Goal: Communication & Community: Answer question/provide support

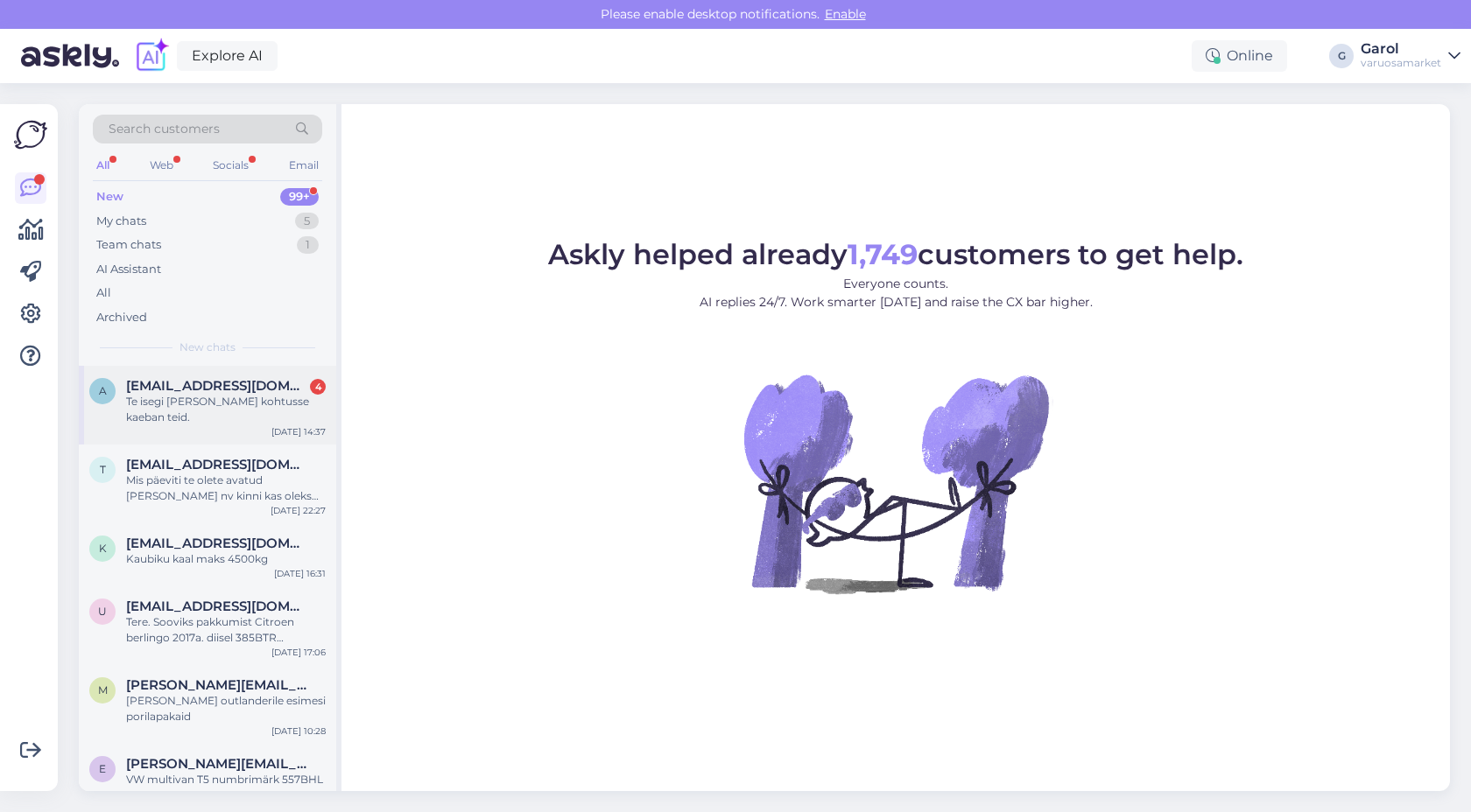
click at [261, 405] on div "Te isegi ei vasta kohtusse kaeban teid." at bounding box center [226, 409] width 199 height 31
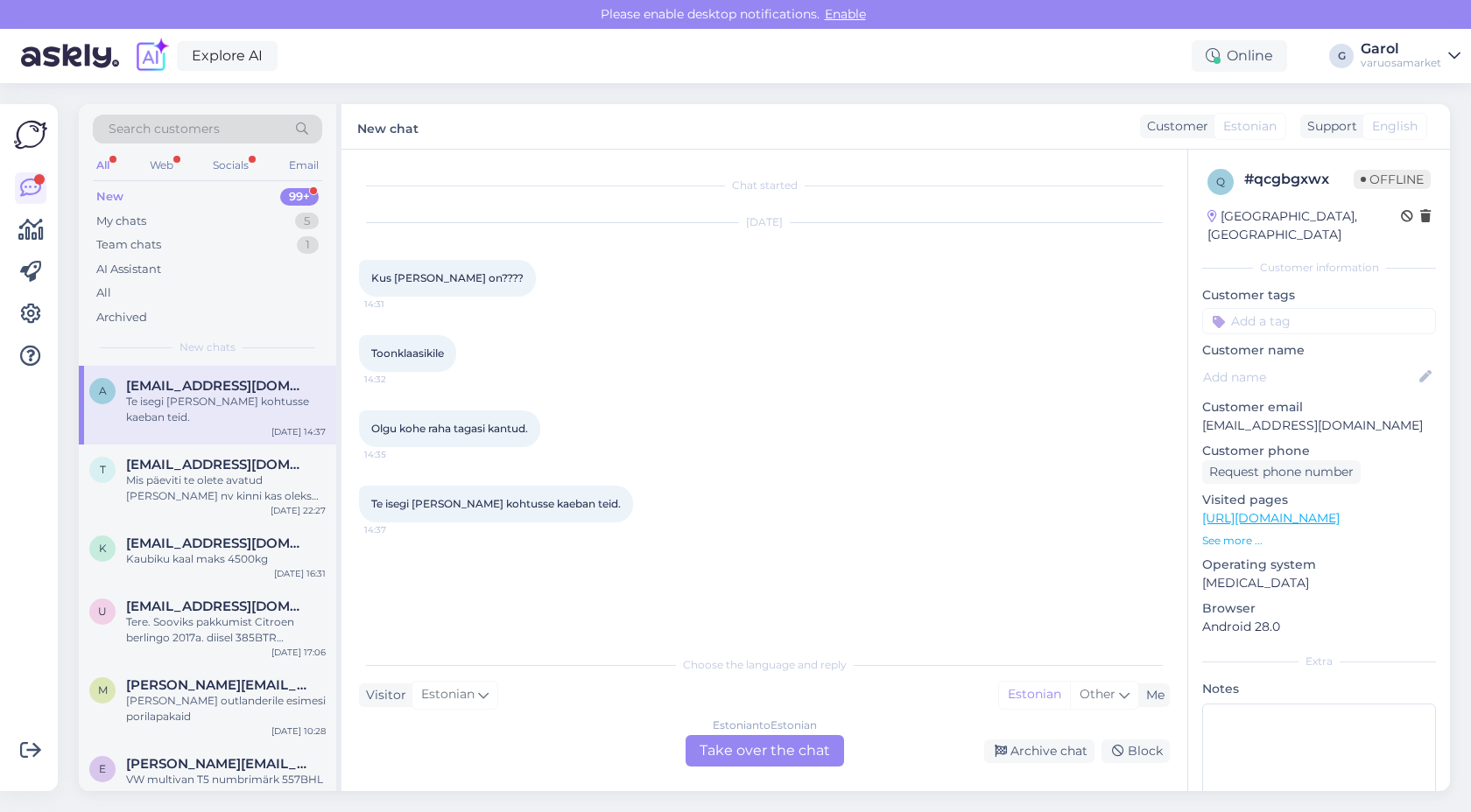
click at [742, 745] on div "Estonian to Estonian Take over the chat" at bounding box center [764, 751] width 158 height 31
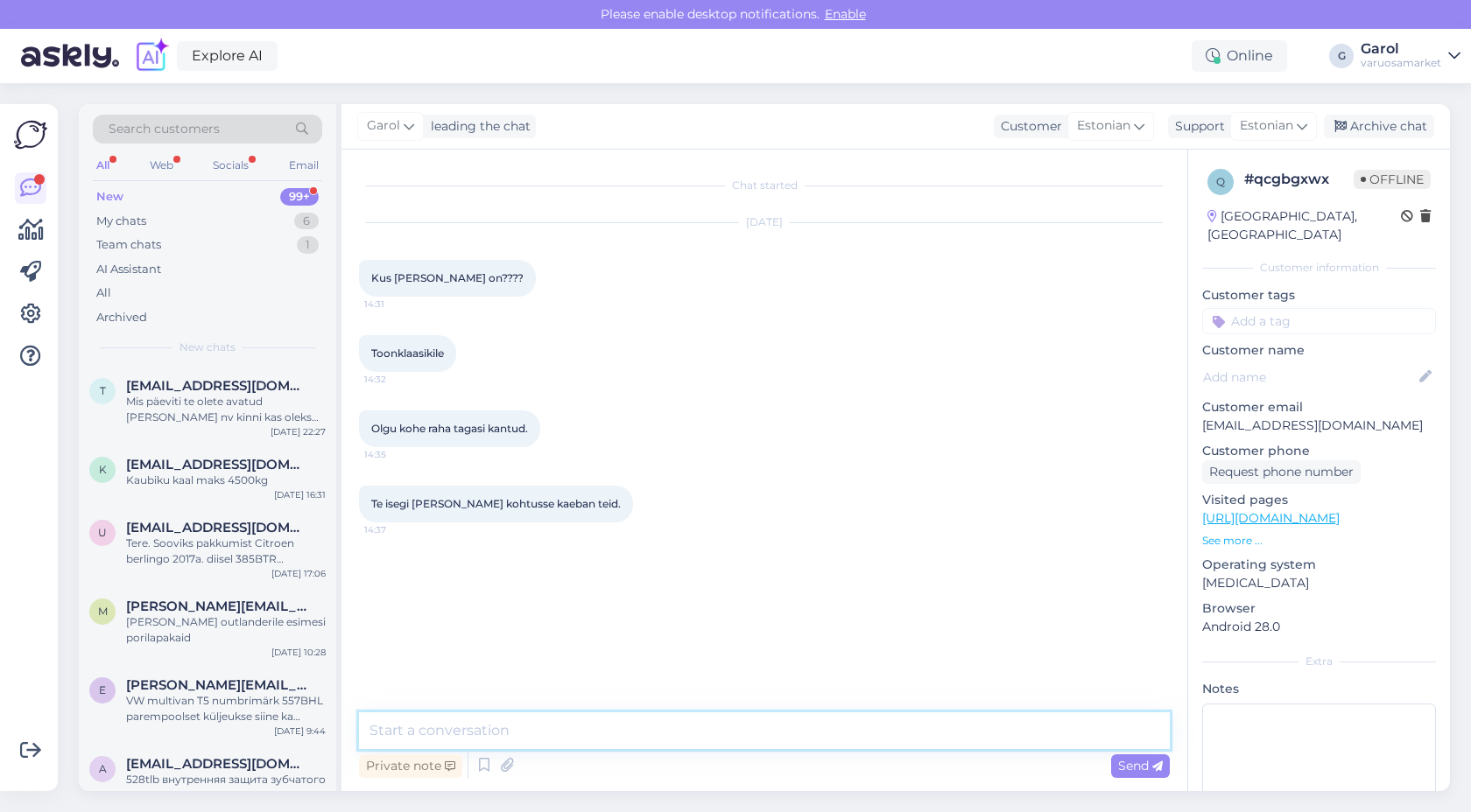
click at [736, 737] on textarea at bounding box center [764, 731] width 810 height 37
click at [606, 721] on textarea at bounding box center [764, 731] width 810 height 37
type textarea "Tere, Teie kaup on saabumas meie lattu. Tellimise hetkel polnud laos piisavalt."
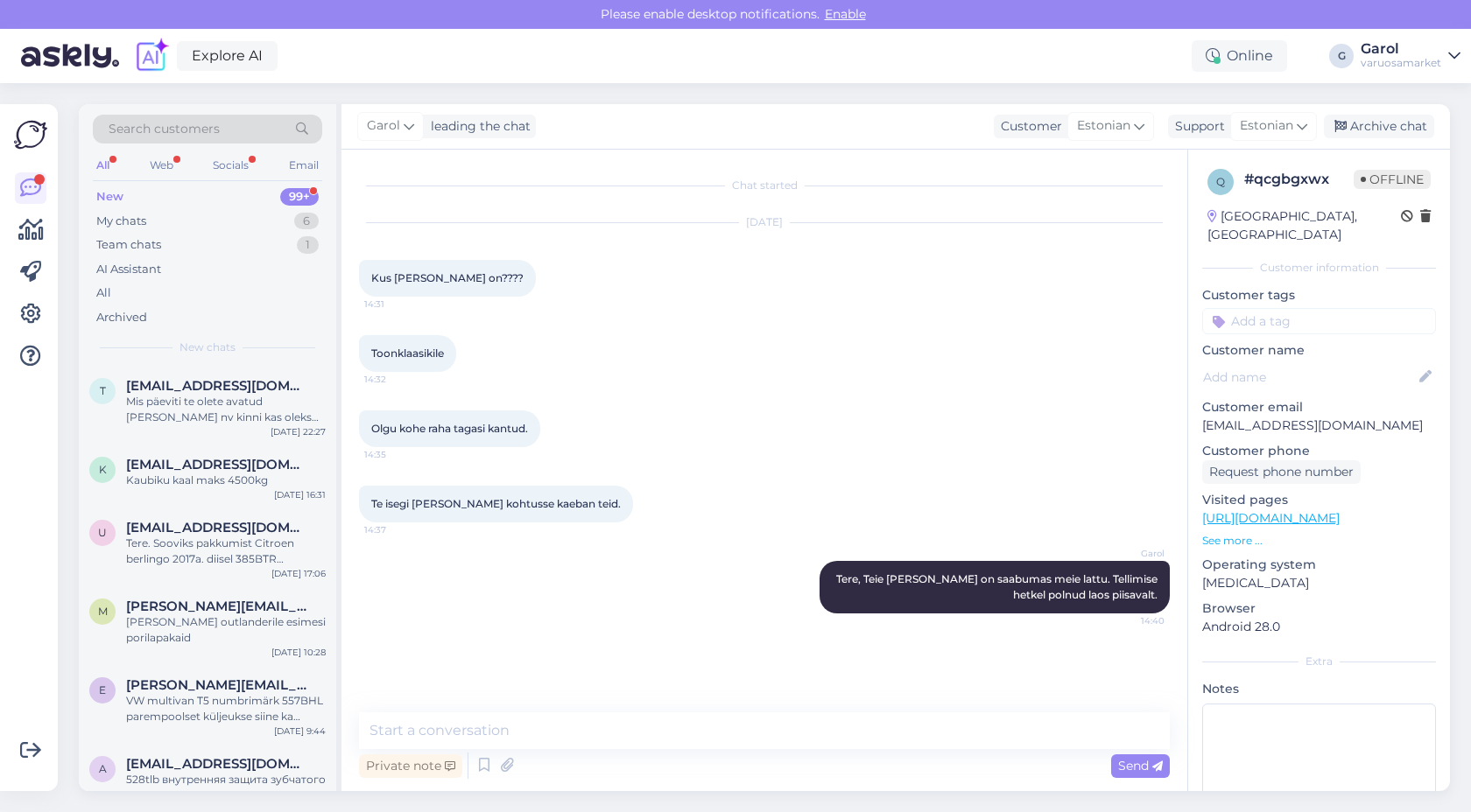
click at [1240, 533] on p "See more ..." at bounding box center [1319, 541] width 234 height 16
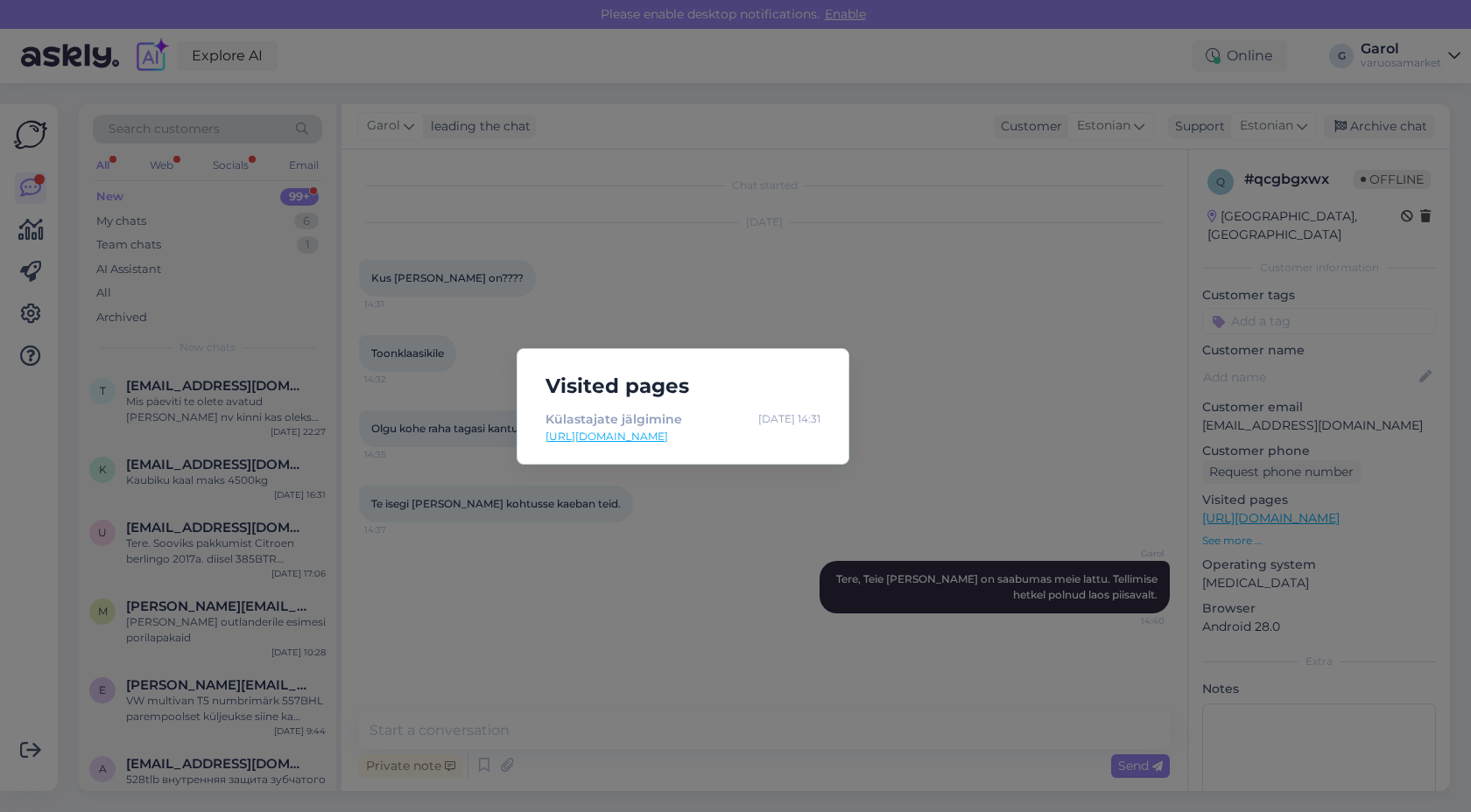
click at [969, 449] on div "Visited pages Külastajate jälgimine Oct 15 14:31 https://varuosamarket.ee/et/k%…" at bounding box center [736, 406] width 1471 height 812
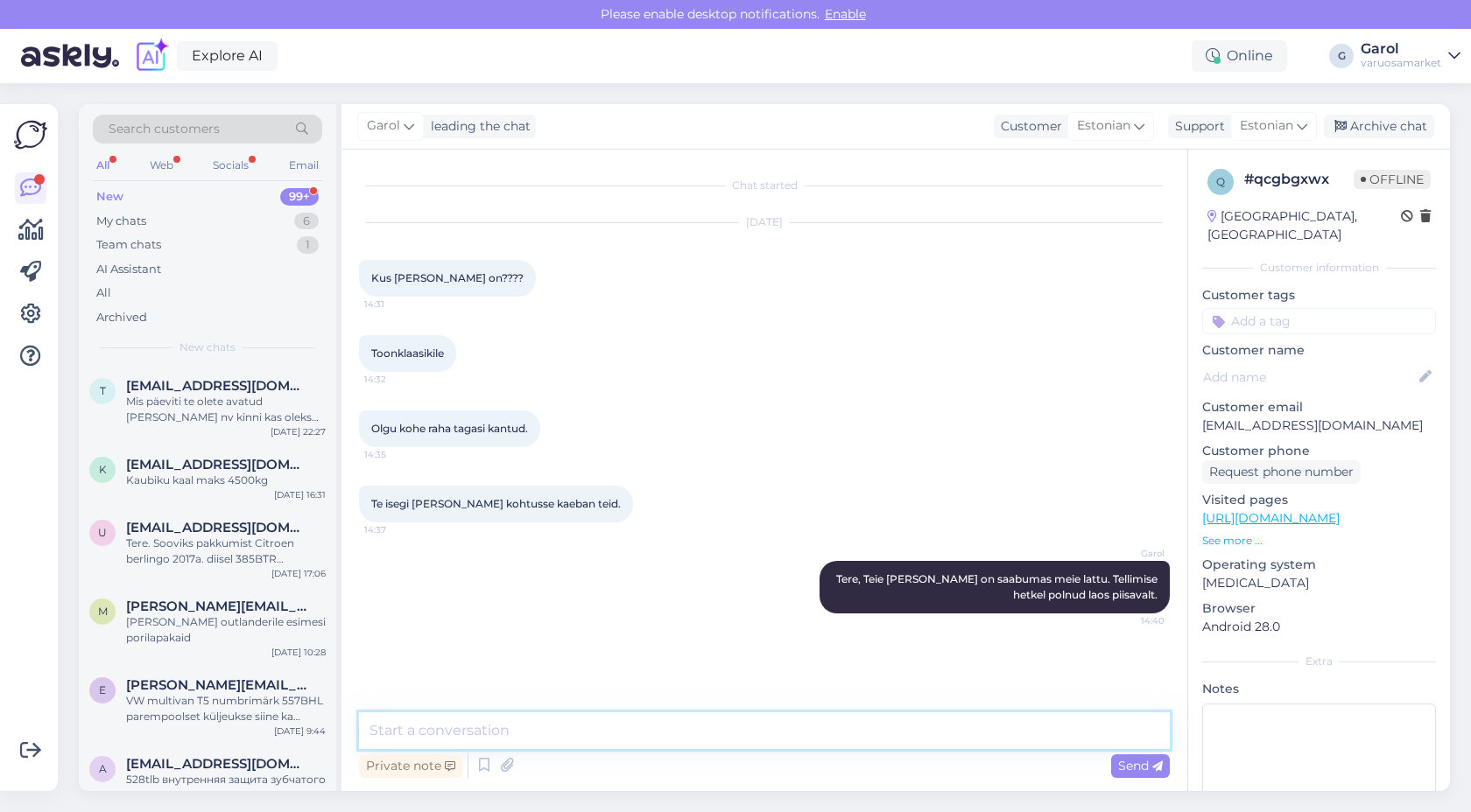
click at [845, 733] on textarea at bounding box center [764, 731] width 810 height 37
type textarea "Kas soovite tühistada ja tagastame raha?"
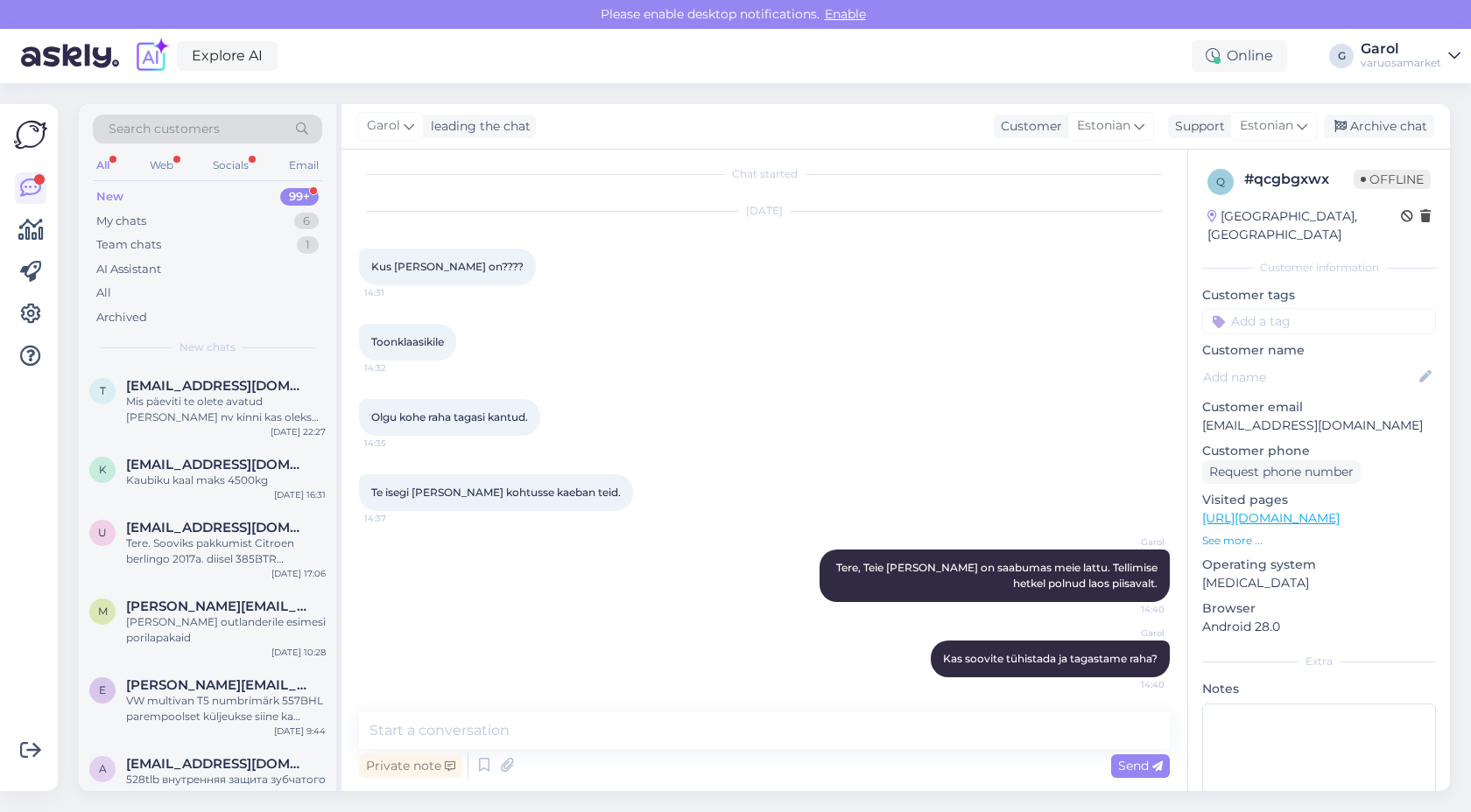
click at [850, 287] on div "Oct 15 2025 Kus minu kaup on???? 14:31" at bounding box center [764, 248] width 810 height 112
click at [841, 288] on div "Oct 15 2025 Kus minu kaup on???? 14:31" at bounding box center [764, 248] width 810 height 112
click at [846, 269] on div "Oct 15 2025 Kus minu kaup on???? 14:31" at bounding box center [764, 248] width 810 height 112
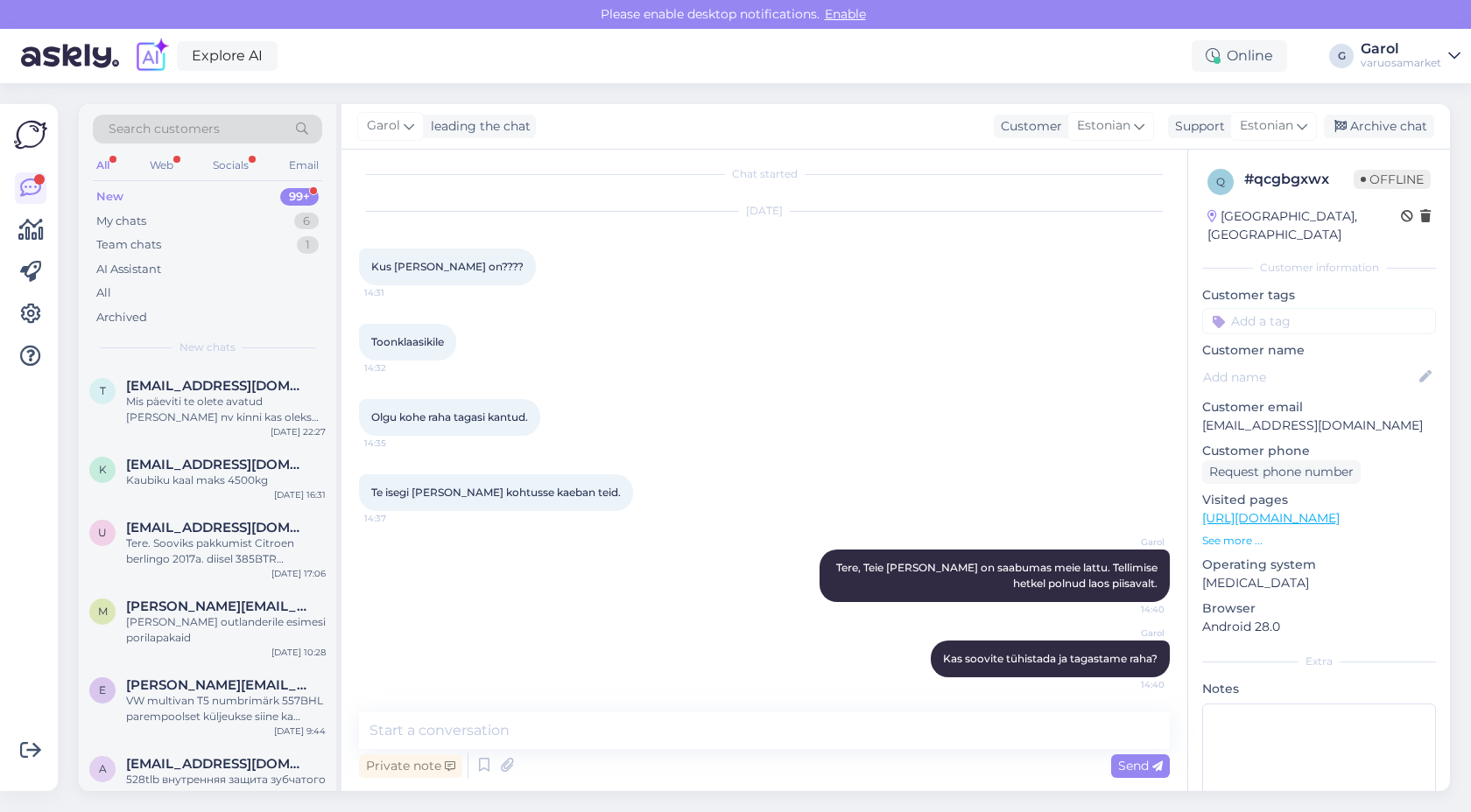
click at [843, 294] on div "Oct 15 2025 Kus minu kaup on???? 14:31" at bounding box center [764, 248] width 810 height 112
click at [838, 525] on div "Te isegi ei vasta kohtusse kaeban teid. 14:37" at bounding box center [764, 492] width 810 height 75
click at [841, 528] on div "Te isegi ei vasta kohtusse kaeban teid. 14:37" at bounding box center [764, 492] width 810 height 75
click at [840, 530] on div "Te isegi ei vasta kohtusse kaeban teid. 14:37" at bounding box center [764, 492] width 810 height 75
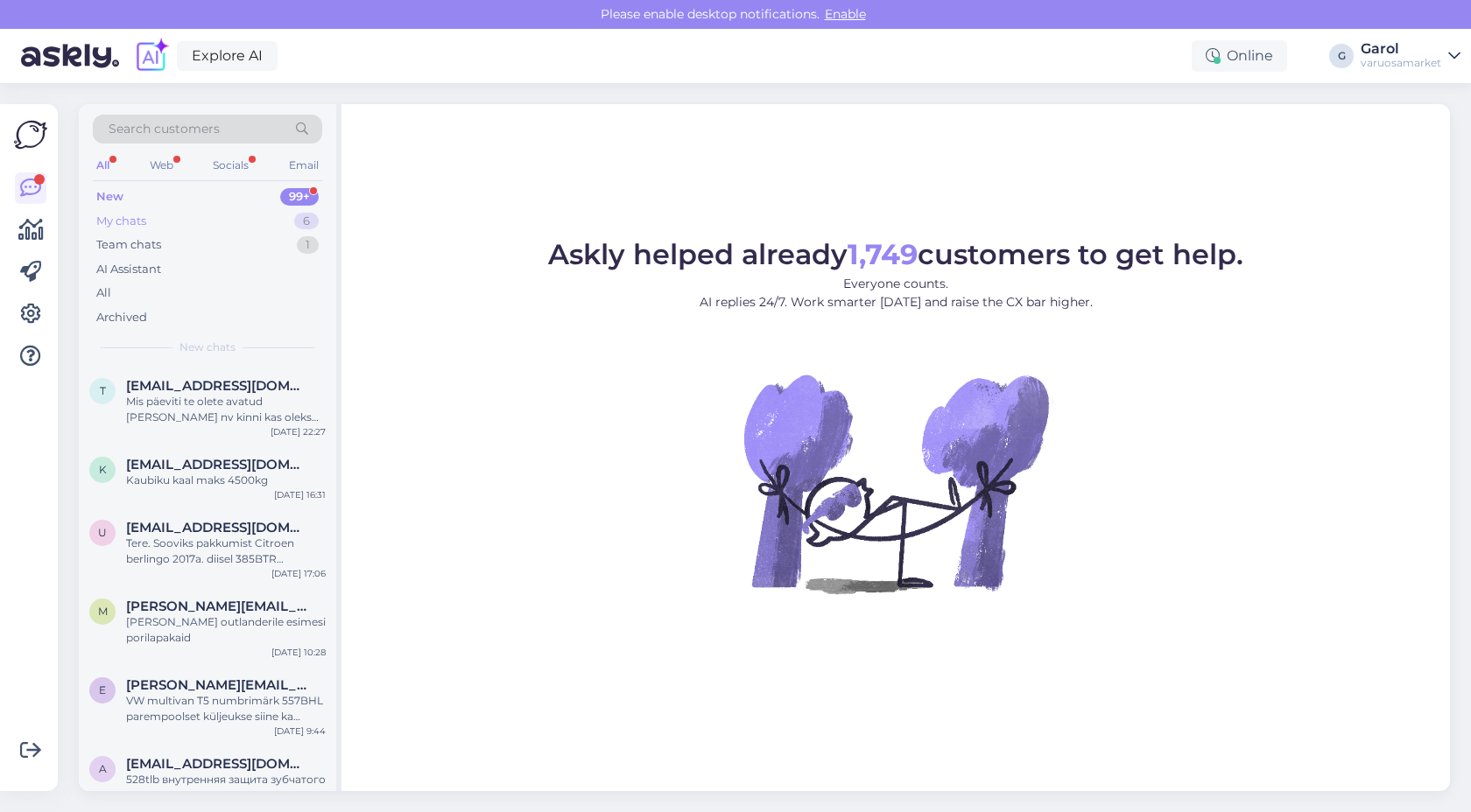
click at [283, 220] on div "My chats 6" at bounding box center [207, 221] width 229 height 25
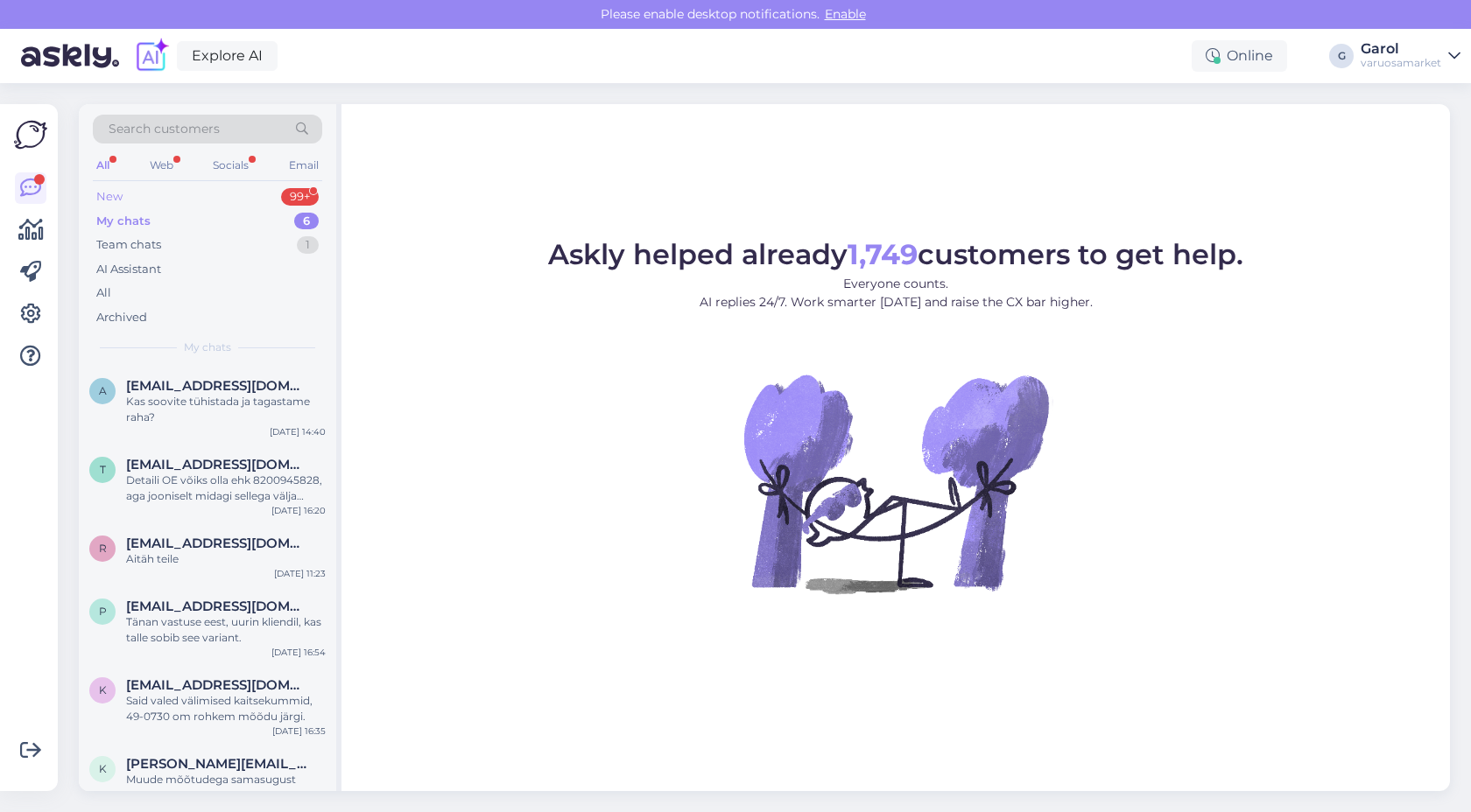
click at [270, 194] on div "New 99+" at bounding box center [207, 196] width 229 height 25
